Goal: Task Accomplishment & Management: Manage account settings

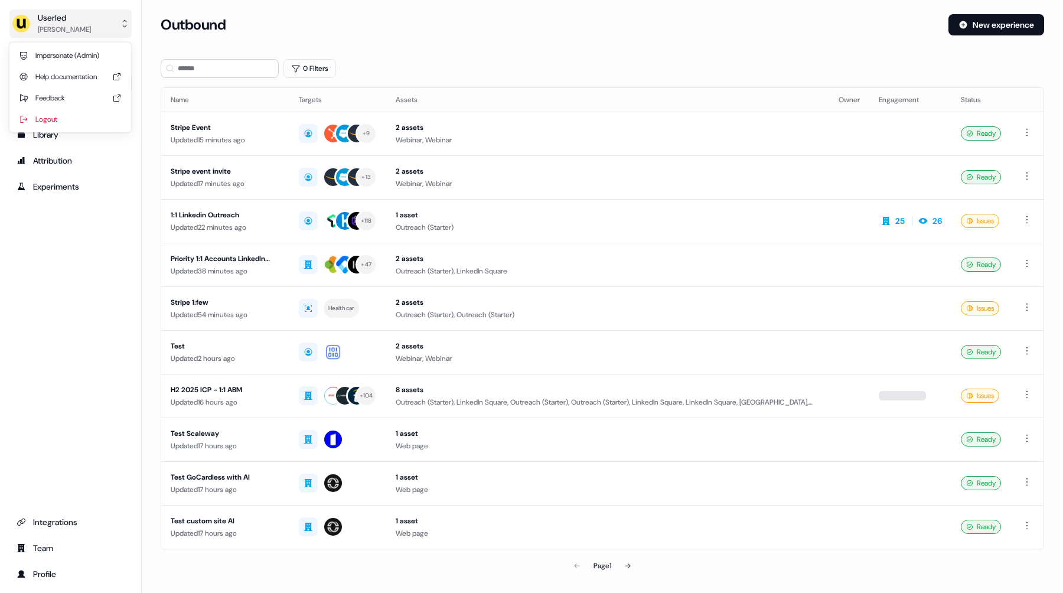
click at [58, 27] on div "[PERSON_NAME]" at bounding box center [64, 30] width 53 height 12
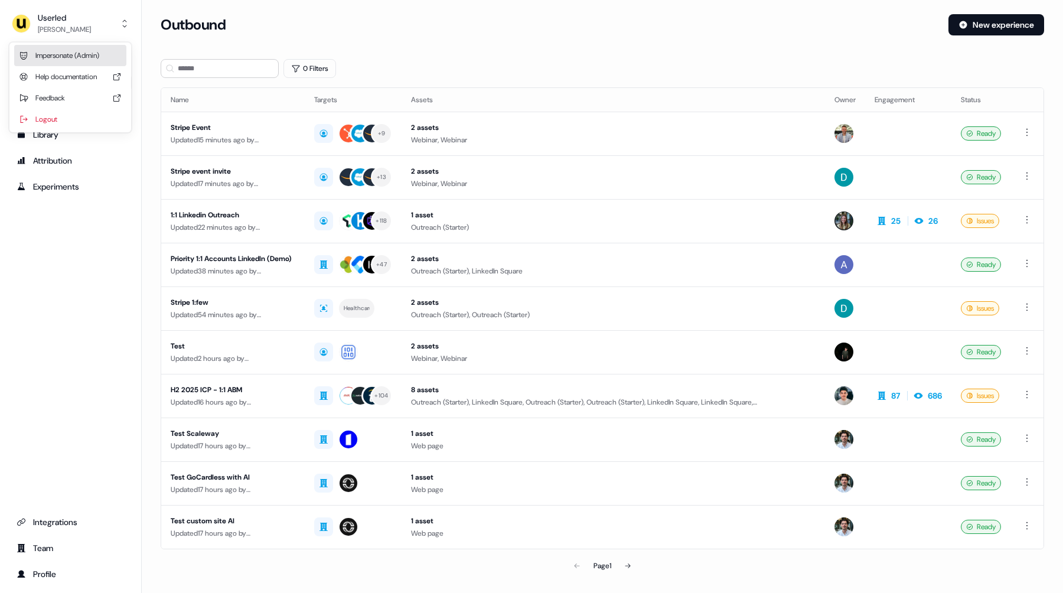
click at [65, 50] on div "Impersonate (Admin)" at bounding box center [70, 55] width 112 height 21
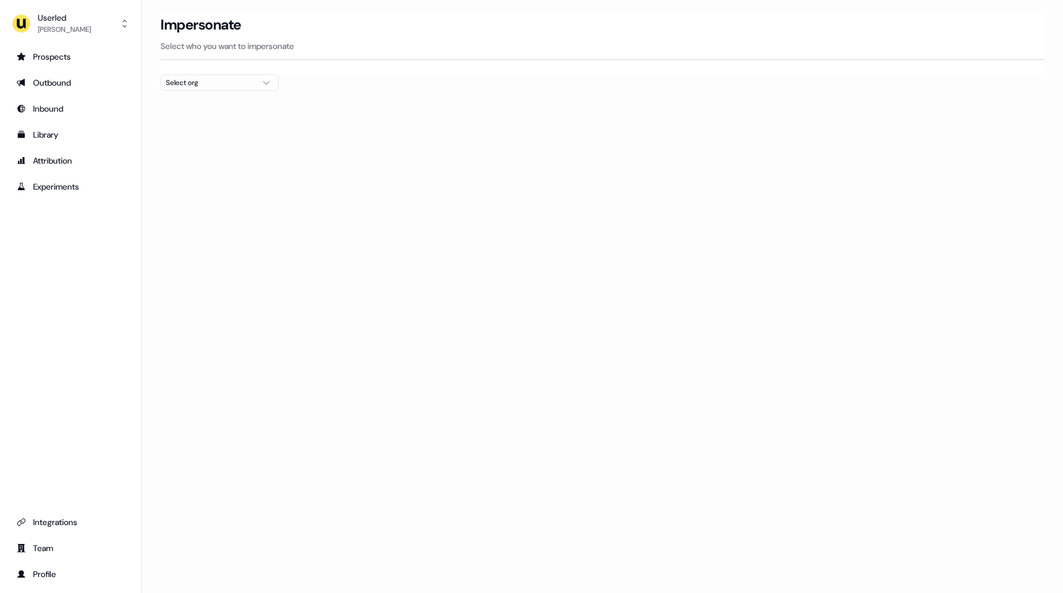
click at [188, 81] on div "Select org" at bounding box center [210, 83] width 89 height 12
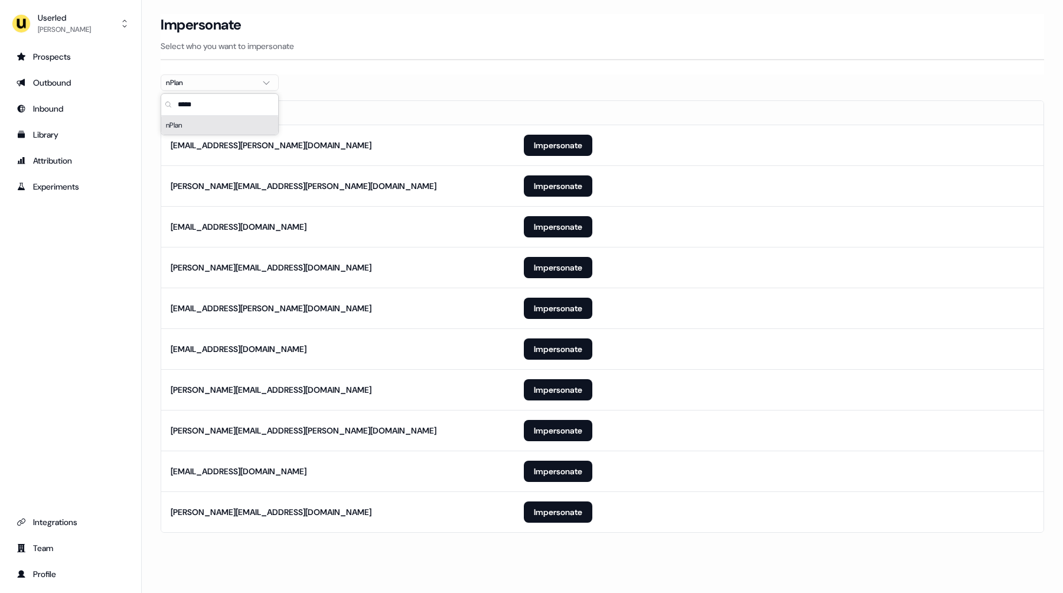
type input "*****"
click at [270, 569] on div "Loading... Impersonate Select who you want to impersonate nPlan Email [PERSON_N…" at bounding box center [602, 296] width 921 height 593
click at [534, 515] on button "Impersonate" at bounding box center [558, 511] width 68 height 21
